Goal: Register for event/course

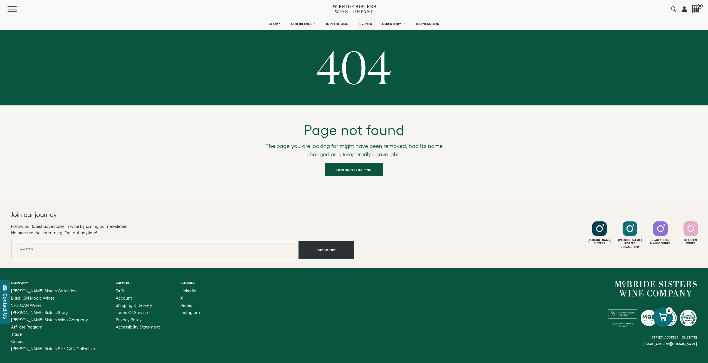
click at [362, 23] on span "EVENTS" at bounding box center [366, 24] width 13 height 4
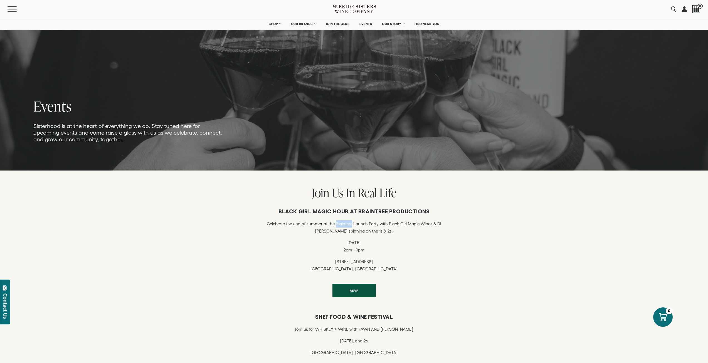
drag, startPoint x: 329, startPoint y: 222, endPoint x: 342, endPoint y: 222, distance: 13.1
click at [345, 223] on p "Celebrate the end of summer at the Braintree Launch Party with Black Girl Magic…" at bounding box center [354, 227] width 192 height 14
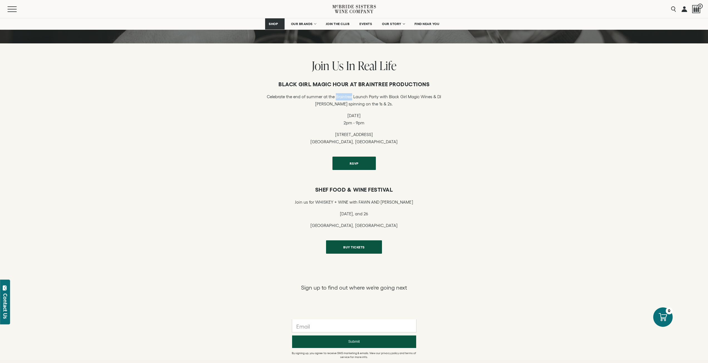
scroll to position [250, 0]
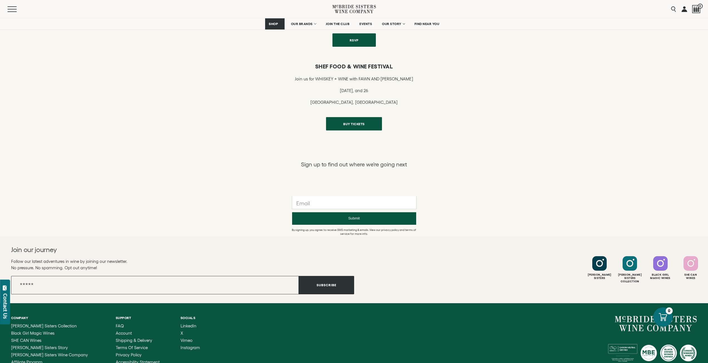
click at [365, 102] on p "Grand Prairie, TX" at bounding box center [354, 102] width 118 height 7
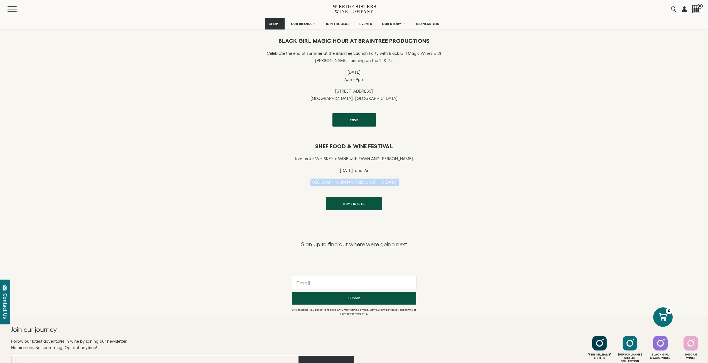
scroll to position [111, 0]
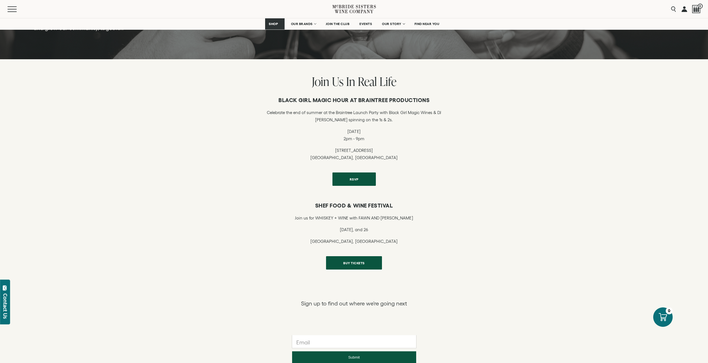
click at [356, 159] on p "1600 Rosecrans Avenue Manhattan Beach, CA" at bounding box center [354, 154] width 192 height 14
drag, startPoint x: 356, startPoint y: 159, endPoint x: 337, endPoint y: 150, distance: 20.9
click at [337, 150] on p "1600 Rosecrans Avenue Manhattan Beach, CA" at bounding box center [354, 154] width 192 height 14
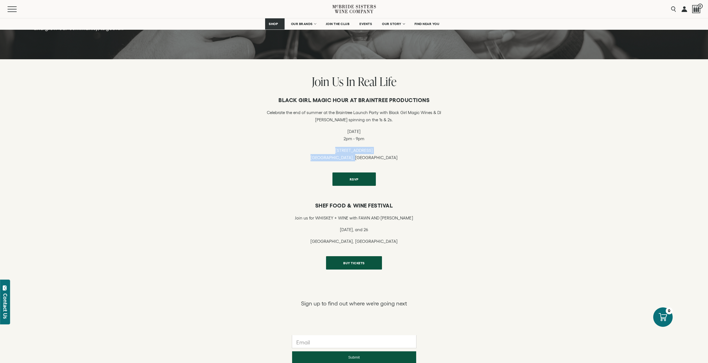
drag, startPoint x: 331, startPoint y: 149, endPoint x: 384, endPoint y: 159, distance: 53.7
click at [384, 159] on p "1600 Rosecrans Avenue Manhattan Beach, CA" at bounding box center [354, 154] width 192 height 14
click at [245, 146] on div "Black Girl Magic Hour at Braintree Productions Celebrate the end of summer at t…" at bounding box center [354, 142] width 708 height 106
